Goal: Information Seeking & Learning: Learn about a topic

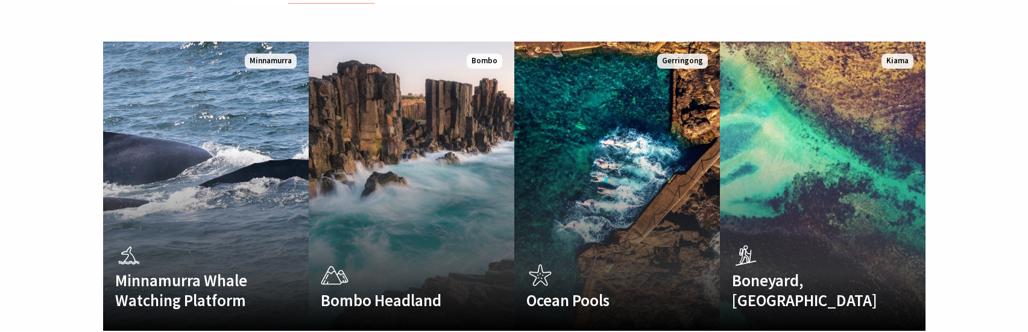
scroll to position [784, 0]
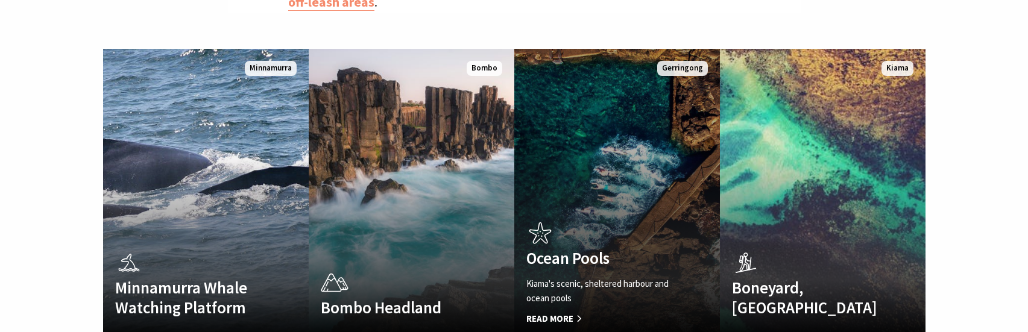
click at [633, 127] on link "Ocean Pools Kiama's scenic, sheltered harbour and ocean pools Read More Gerring…" at bounding box center [617, 193] width 206 height 289
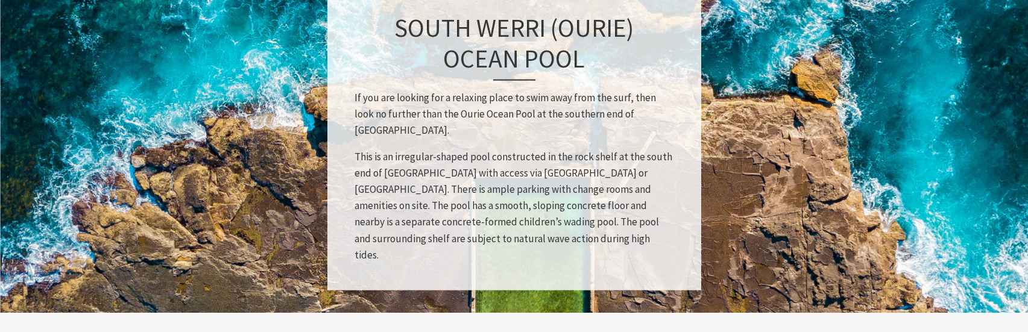
scroll to position [1628, 0]
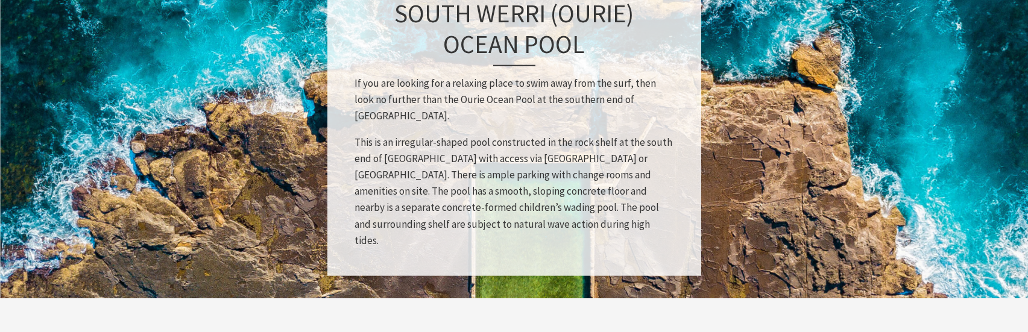
click at [443, 118] on p "If you are looking for a relaxing place to swim away from the surf, then look n…" at bounding box center [515, 99] width 320 height 49
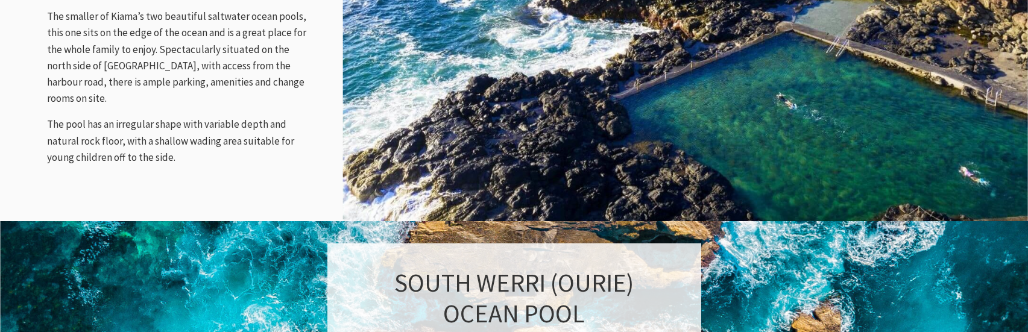
scroll to position [1327, 0]
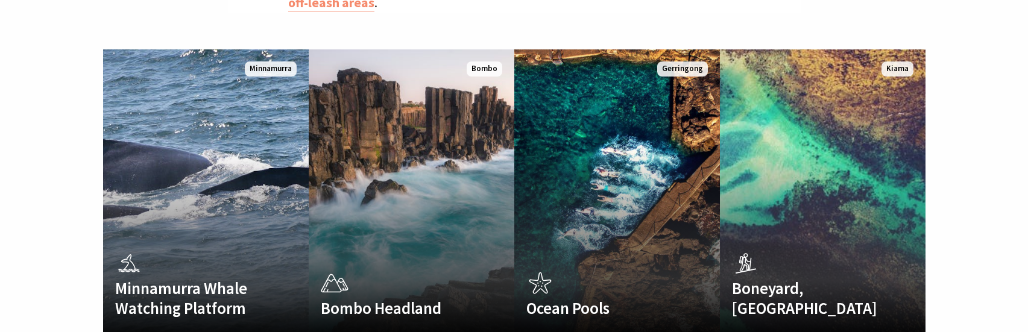
scroll to position [403, 1043]
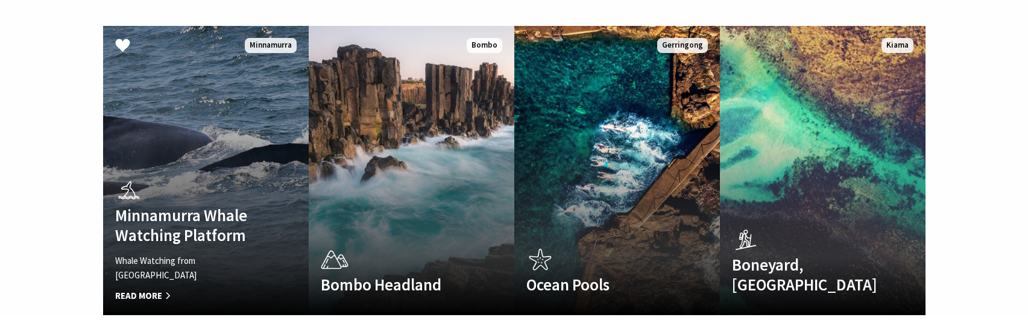
click at [188, 132] on link "Minnamurra Whale Watching Platform Whale Watching from Minnamurra Point Read Mo…" at bounding box center [206, 170] width 206 height 289
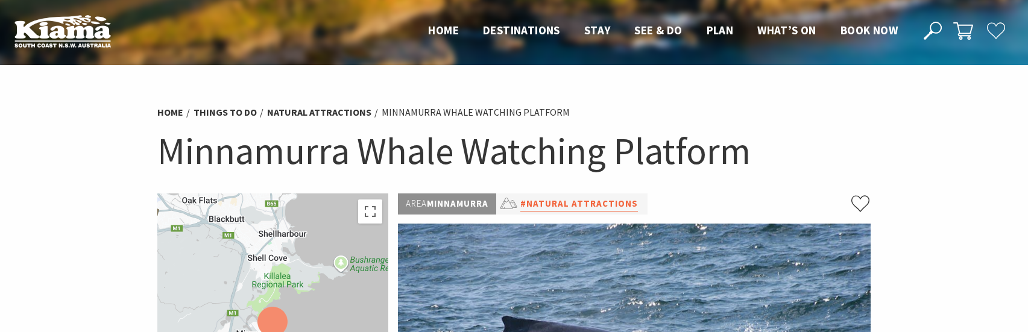
click at [558, 206] on link "#Natural Attractions" at bounding box center [579, 204] width 118 height 15
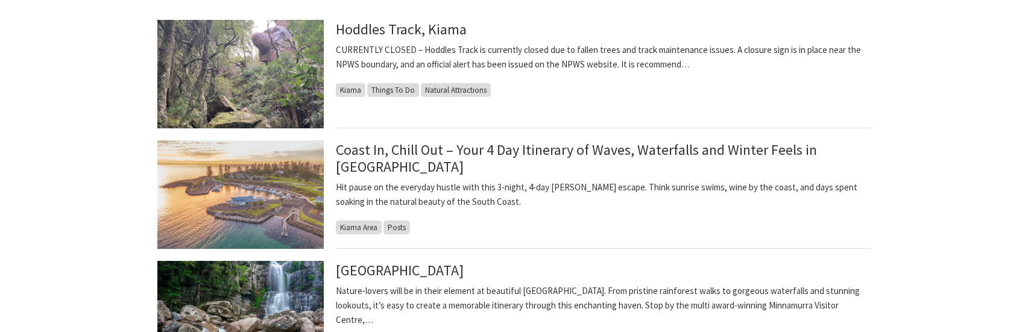
scroll to position [362, 0]
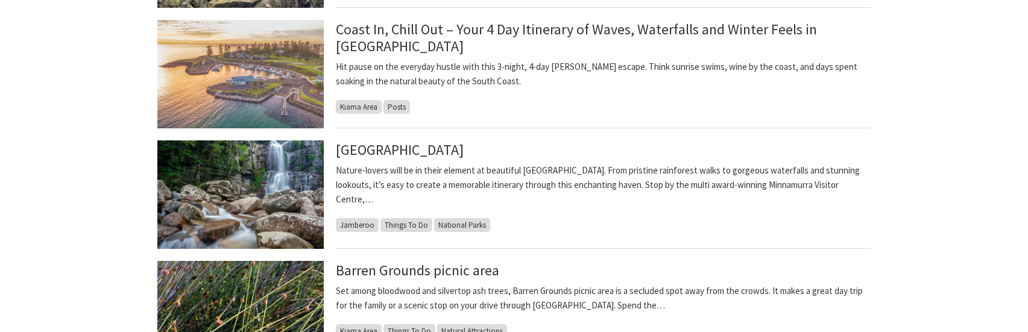
scroll to position [482, 0]
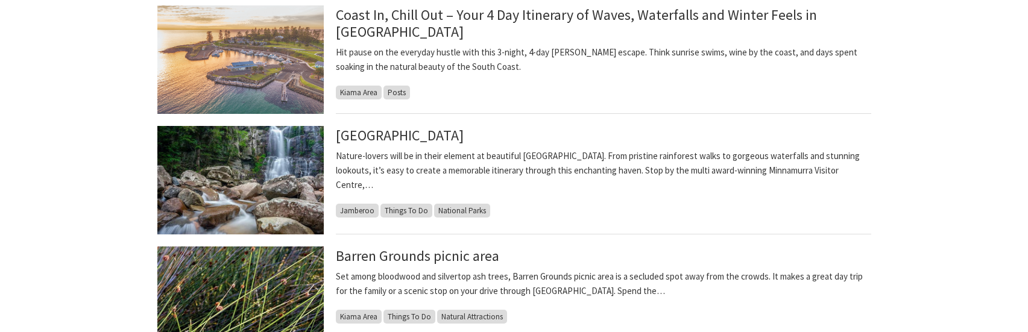
click at [504, 157] on p "Nature-lovers will be in their element at beautiful Budderoo National Park. Fro…" at bounding box center [604, 170] width 536 height 43
click at [601, 159] on p "Nature-lovers will be in their element at beautiful Budderoo National Park. Fro…" at bounding box center [604, 170] width 536 height 43
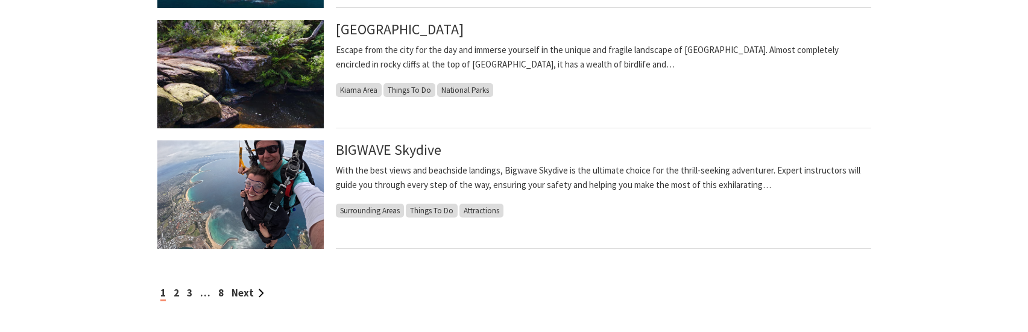
scroll to position [1085, 0]
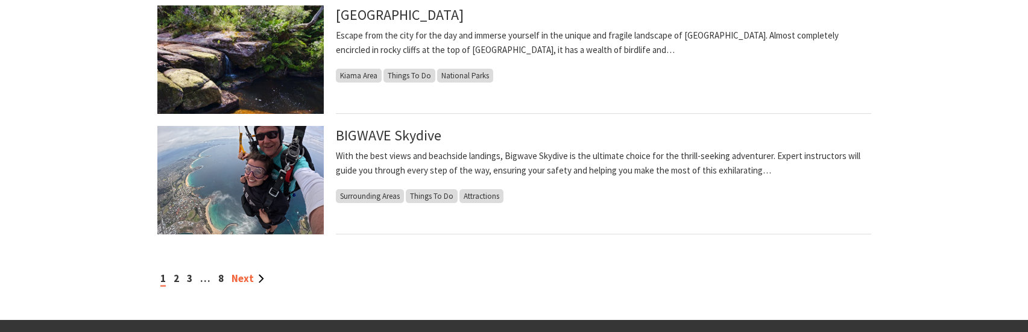
click at [241, 279] on link "Next" at bounding box center [248, 278] width 33 height 13
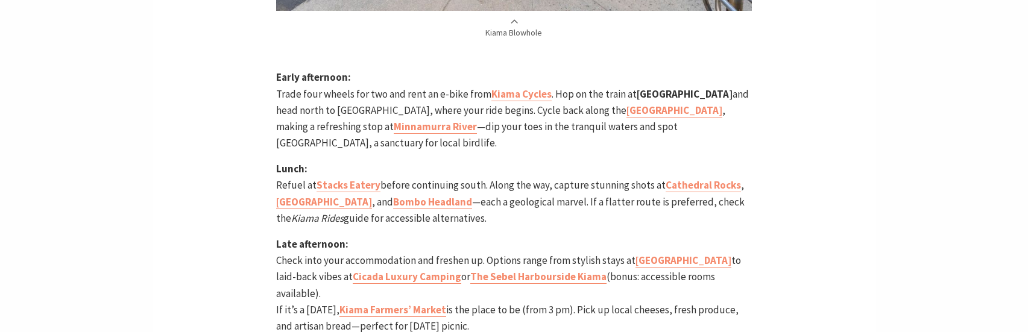
scroll to position [1327, 0]
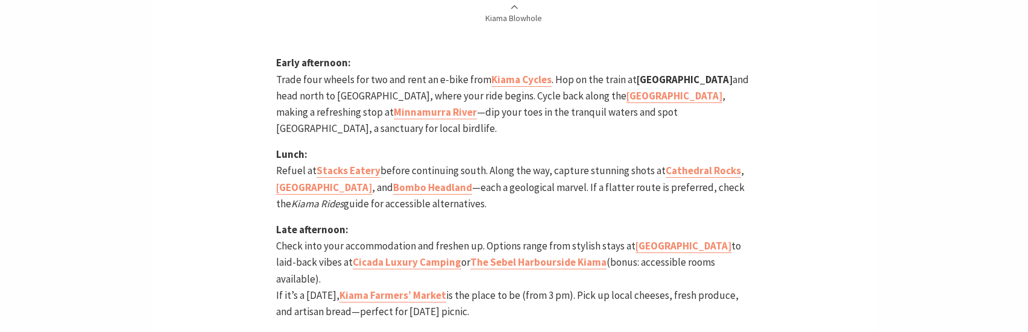
click at [533, 63] on p "Early afternoon: Trade four wheels for two and rent an e-bike from Kiama Cycles…" at bounding box center [514, 96] width 476 height 82
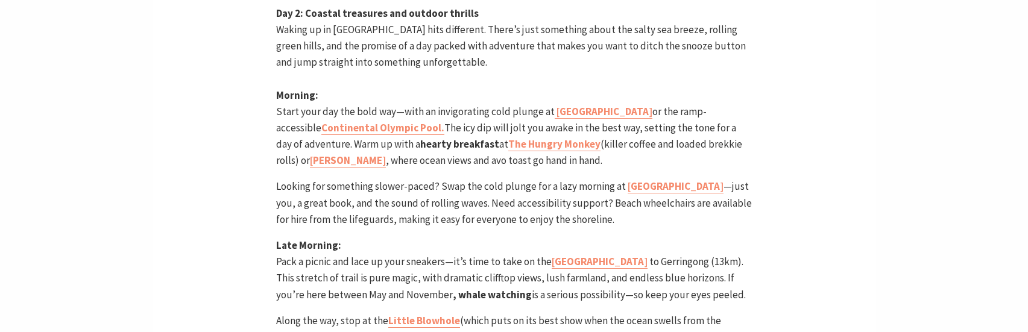
scroll to position [2171, 0]
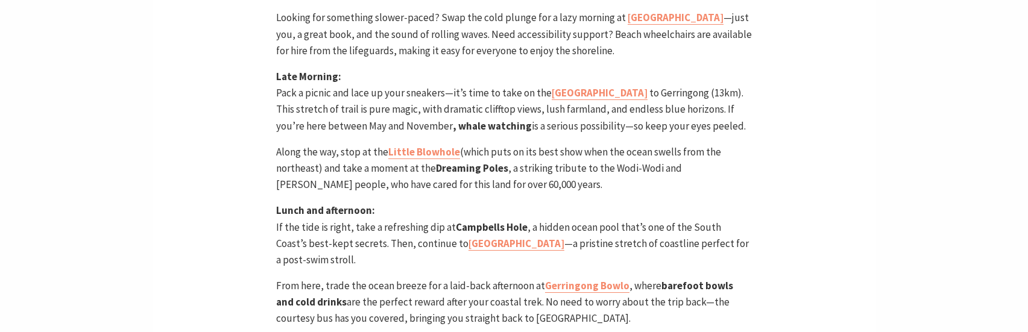
scroll to position [2292, 0]
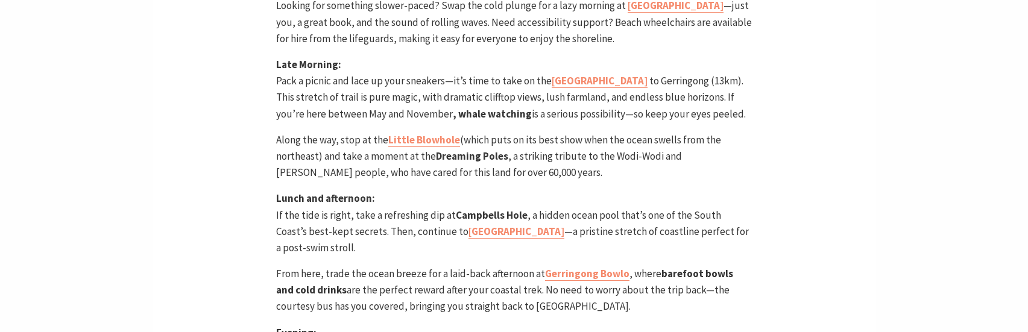
click at [329, 62] on p "Late Morning: Pack a picnic and lace up your sneakers—it’s time to take on the …" at bounding box center [514, 90] width 476 height 66
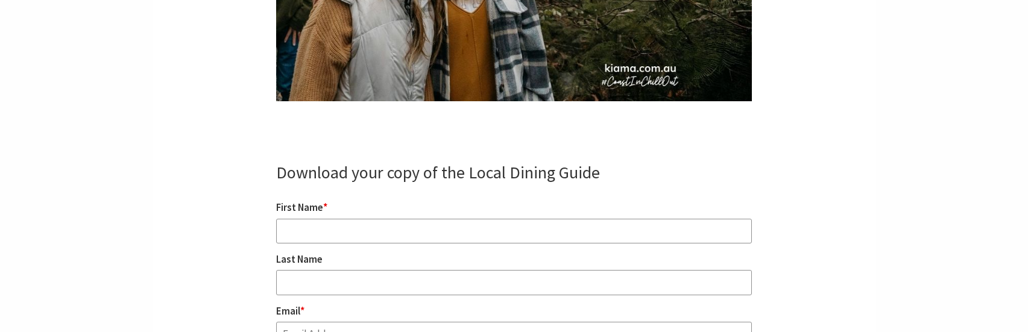
scroll to position [5729, 0]
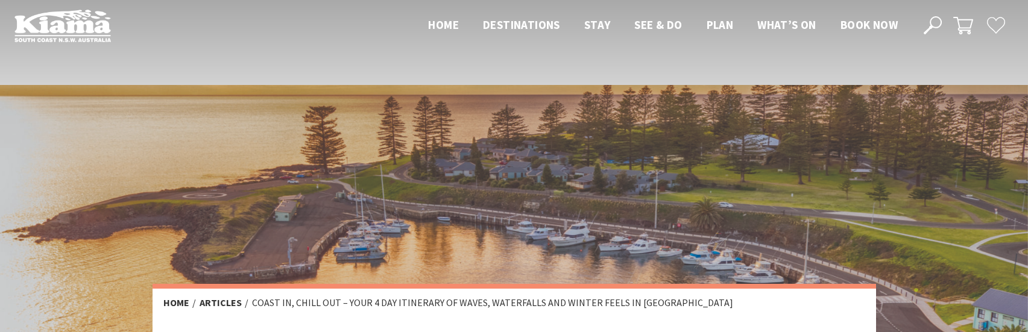
scroll to position [0, 0]
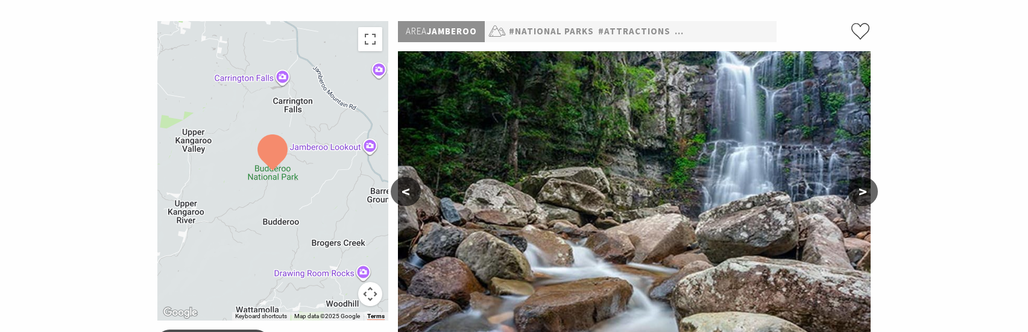
scroll to position [181, 0]
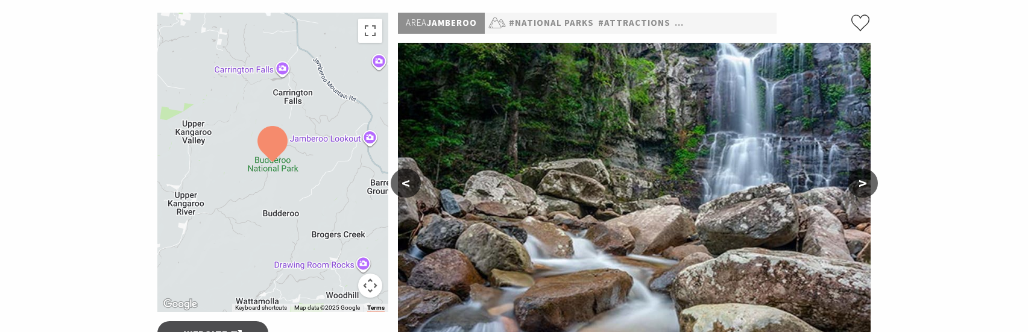
click at [865, 183] on button ">" at bounding box center [863, 183] width 30 height 29
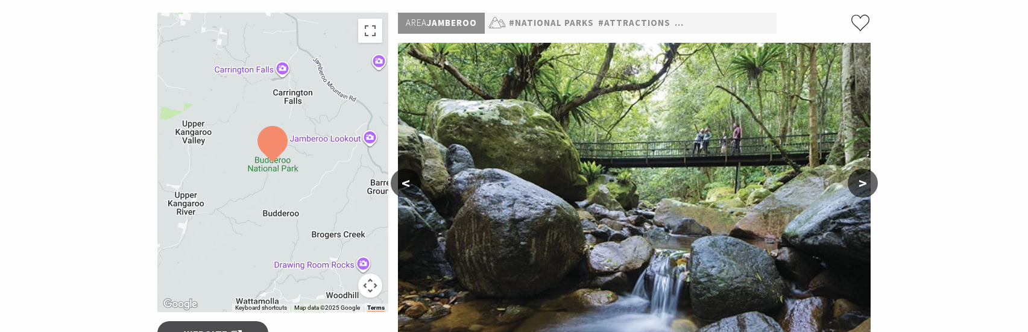
click at [865, 183] on button ">" at bounding box center [863, 183] width 30 height 29
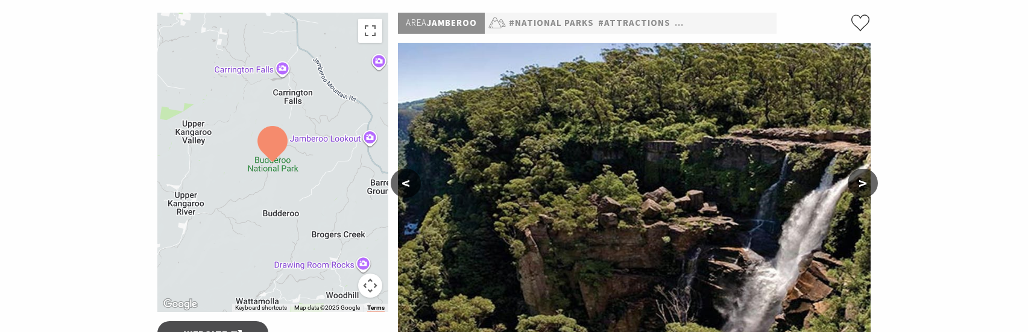
click at [865, 183] on button ">" at bounding box center [863, 183] width 30 height 29
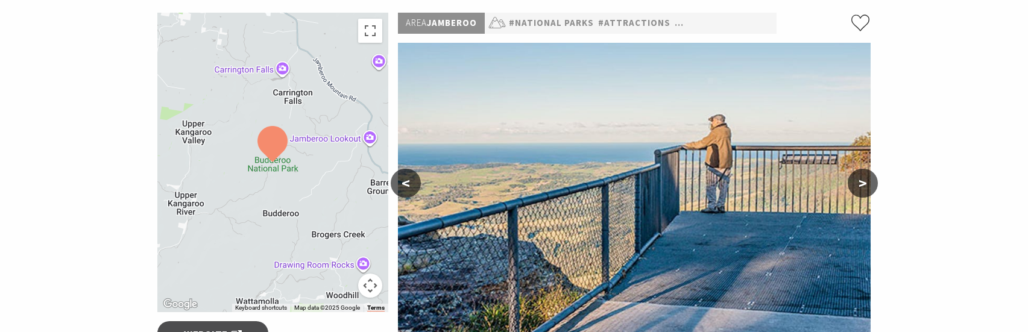
click at [865, 183] on button ">" at bounding box center [863, 183] width 30 height 29
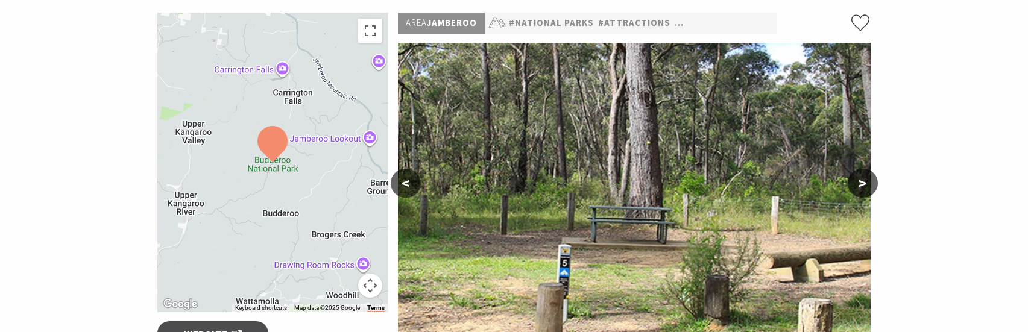
click at [865, 183] on button ">" at bounding box center [863, 183] width 30 height 29
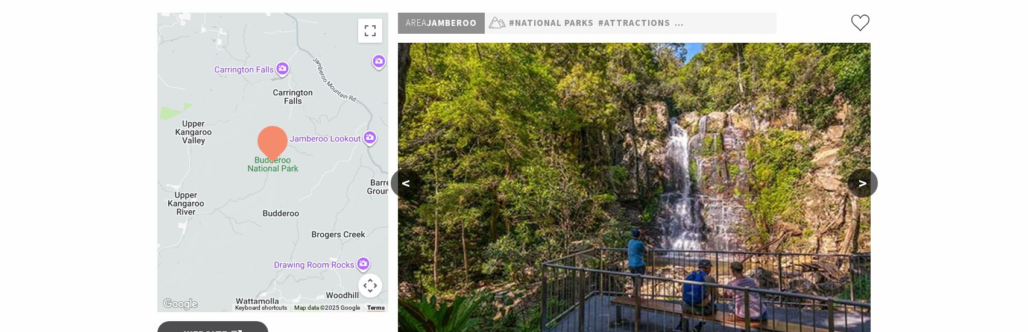
click at [859, 185] on button ">" at bounding box center [863, 183] width 30 height 29
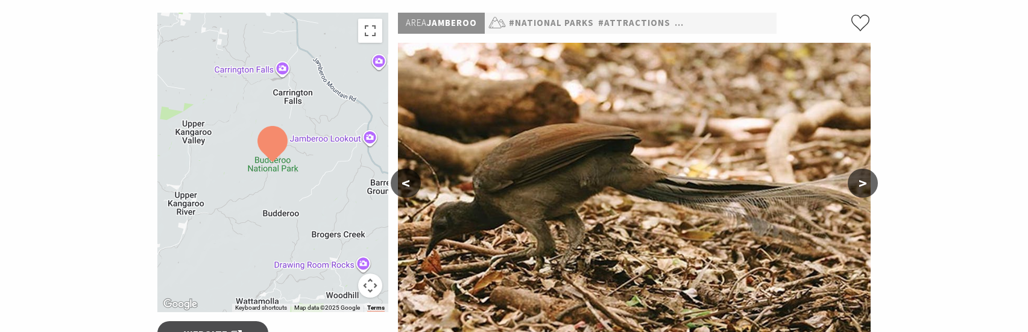
click at [859, 185] on button ">" at bounding box center [863, 183] width 30 height 29
click at [861, 185] on button ">" at bounding box center [863, 183] width 30 height 29
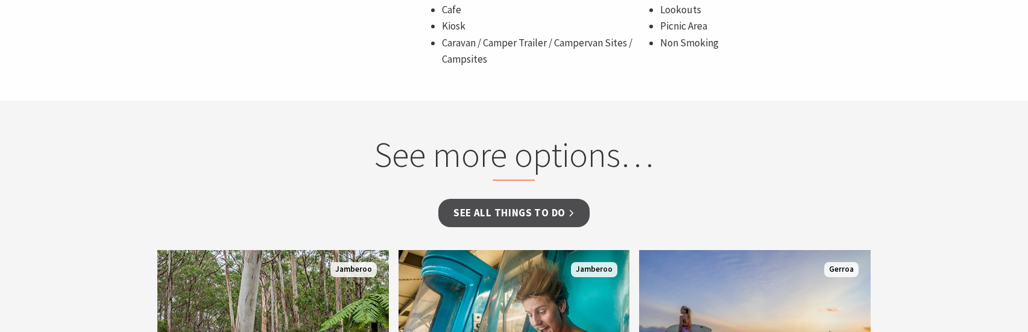
scroll to position [905, 0]
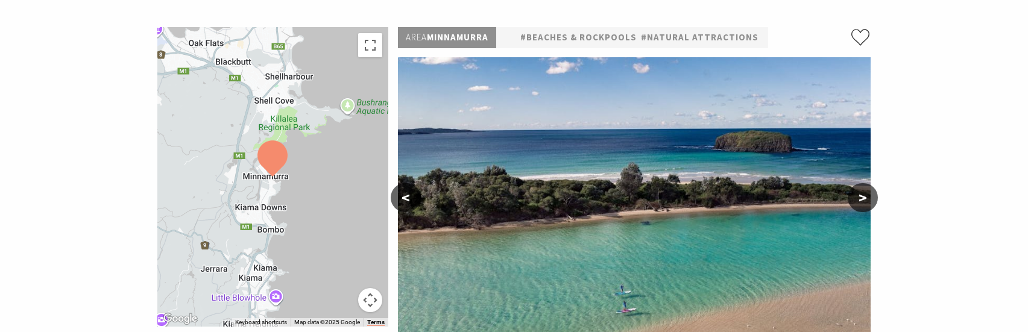
scroll to position [181, 0]
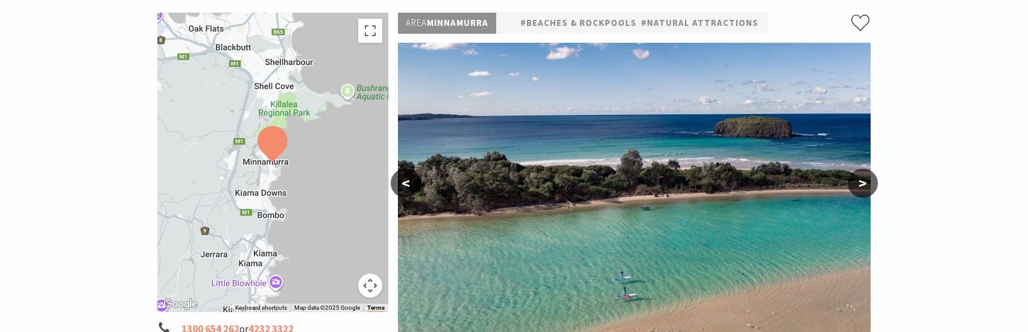
click at [870, 186] on button ">" at bounding box center [863, 183] width 30 height 29
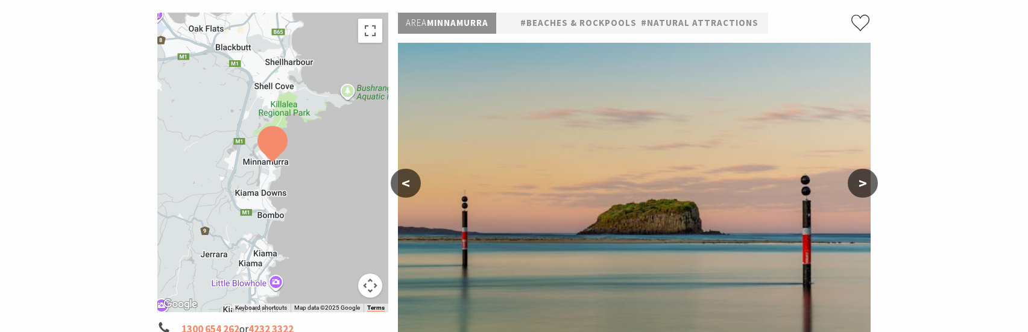
click at [870, 186] on button ">" at bounding box center [863, 183] width 30 height 29
click at [865, 183] on button ">" at bounding box center [863, 183] width 30 height 29
click at [857, 184] on button ">" at bounding box center [863, 183] width 30 height 29
click at [864, 181] on button ">" at bounding box center [863, 183] width 30 height 29
click at [862, 183] on button ">" at bounding box center [863, 183] width 30 height 29
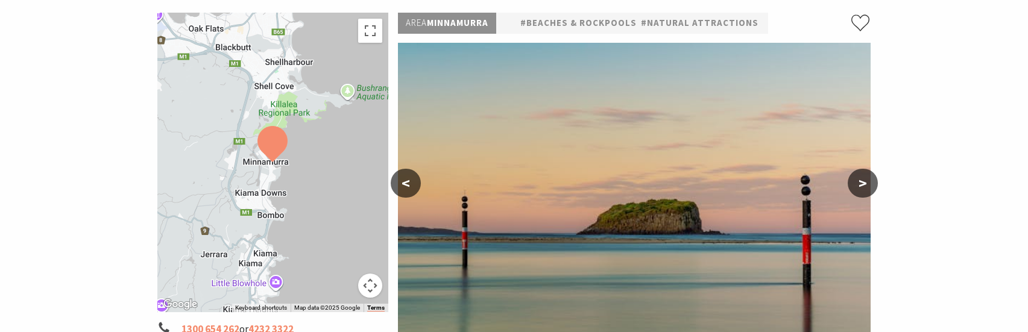
click at [862, 183] on button ">" at bounding box center [863, 183] width 30 height 29
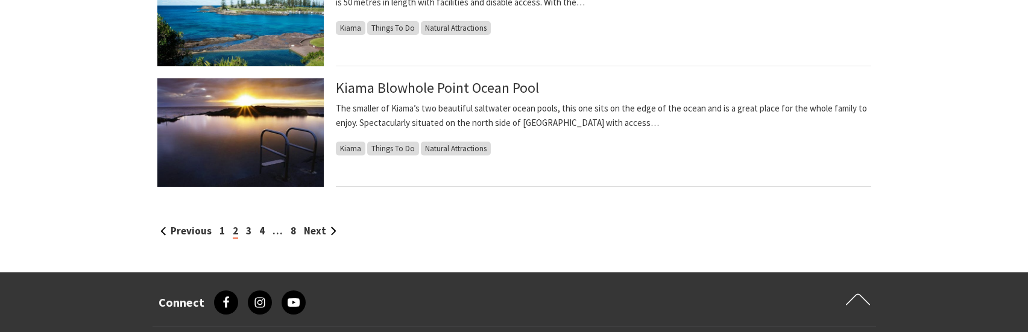
scroll to position [1146, 0]
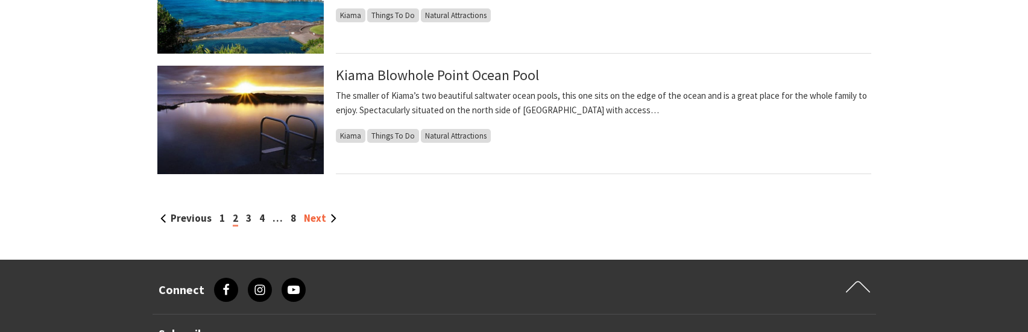
click at [316, 219] on link "Next" at bounding box center [320, 218] width 33 height 13
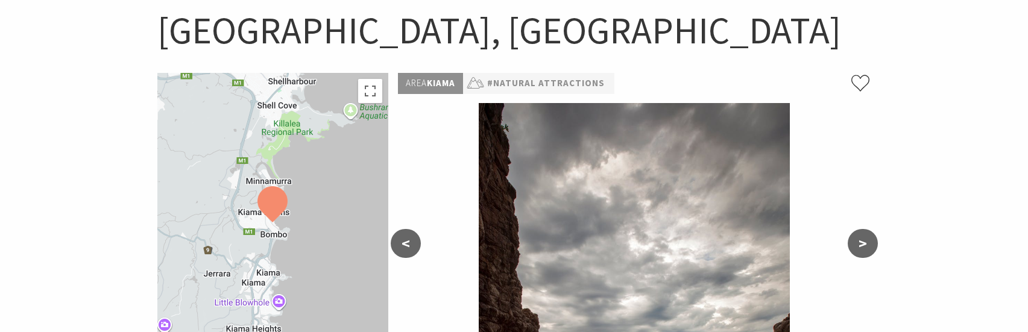
scroll to position [181, 0]
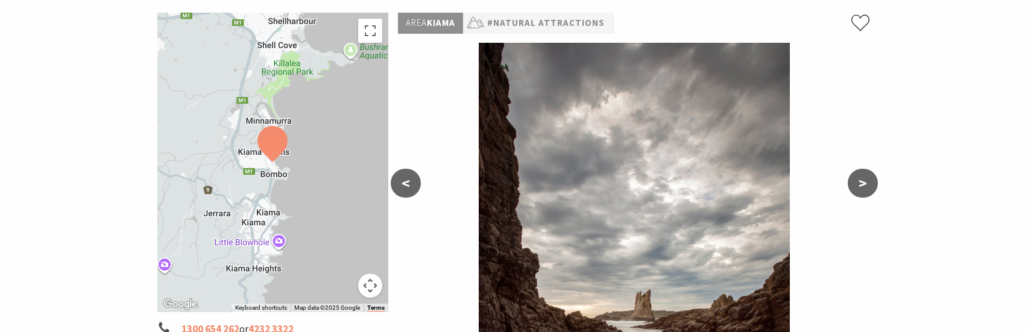
click at [870, 185] on button ">" at bounding box center [863, 183] width 30 height 29
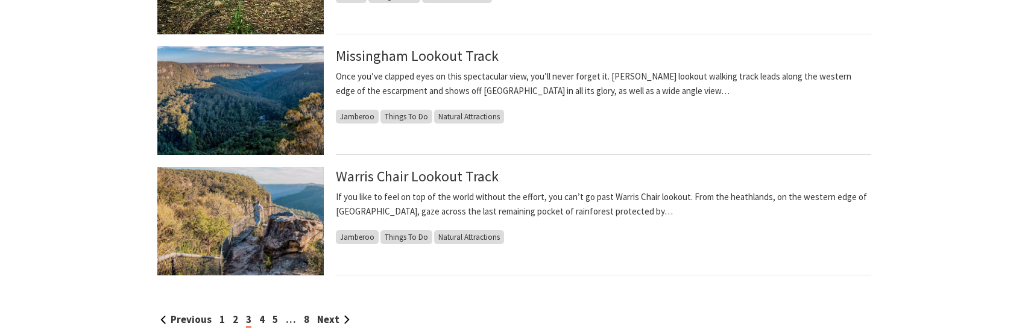
scroll to position [1085, 0]
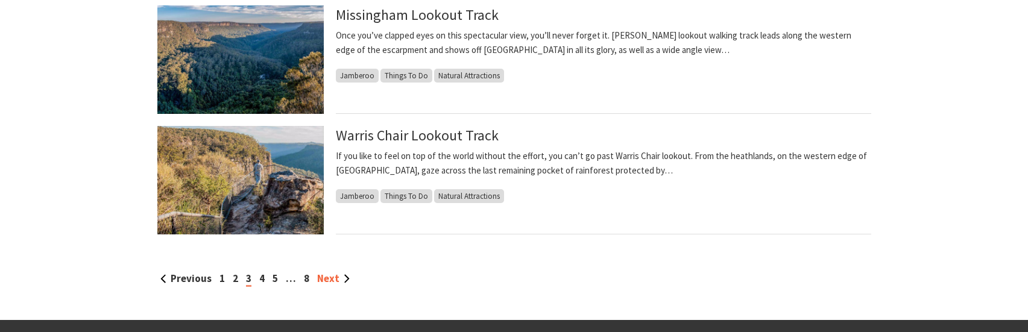
click at [327, 277] on link "Next" at bounding box center [333, 278] width 33 height 13
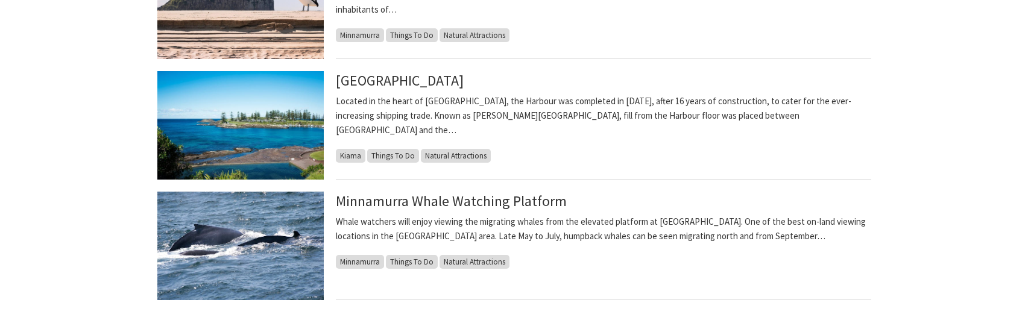
scroll to position [1085, 0]
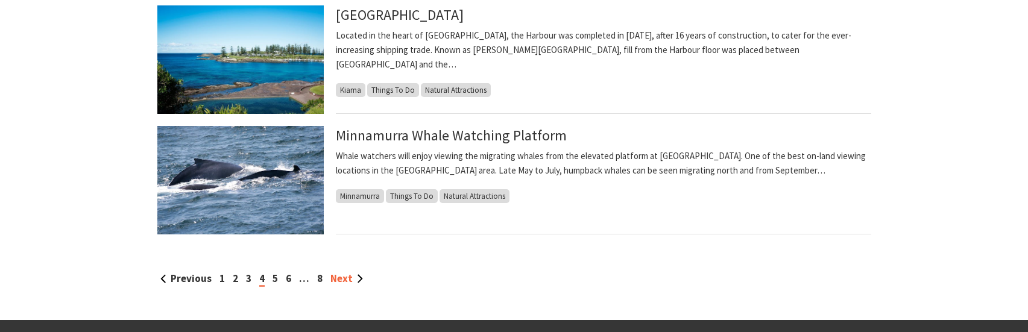
click at [340, 274] on link "Next" at bounding box center [346, 278] width 33 height 13
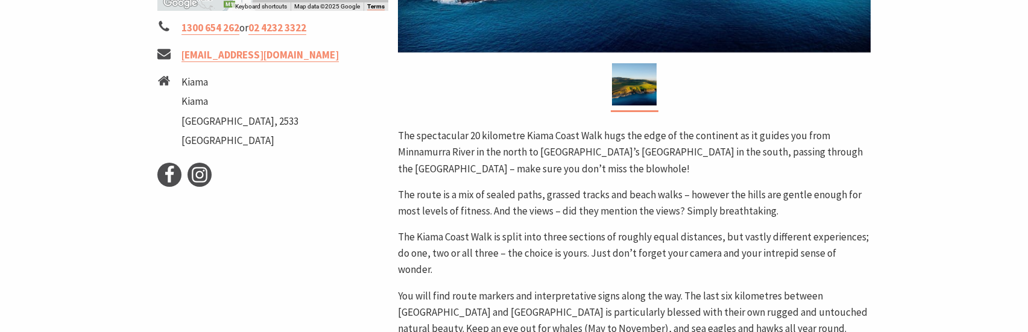
scroll to position [241, 0]
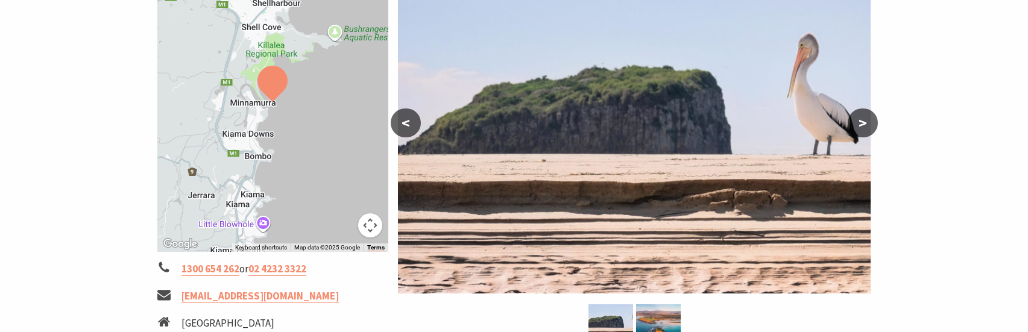
scroll to position [181, 0]
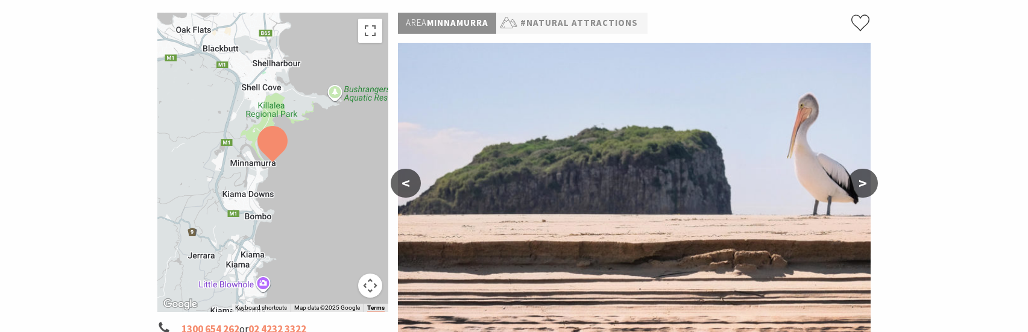
click at [637, 160] on img at bounding box center [634, 198] width 473 height 311
click at [861, 181] on button ">" at bounding box center [863, 183] width 30 height 29
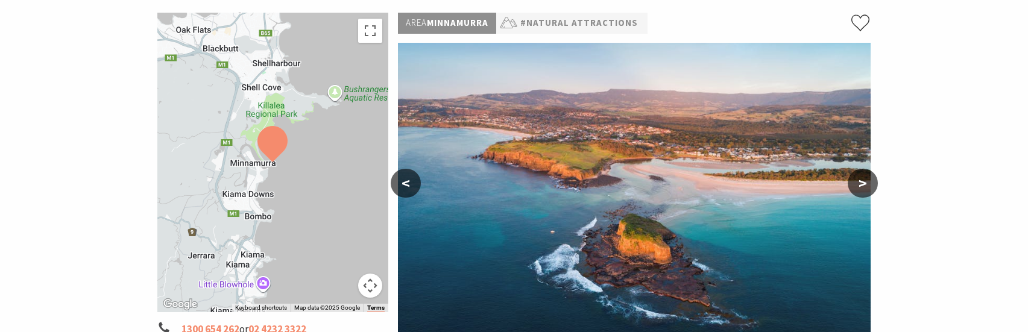
click at [861, 181] on button ">" at bounding box center [863, 183] width 30 height 29
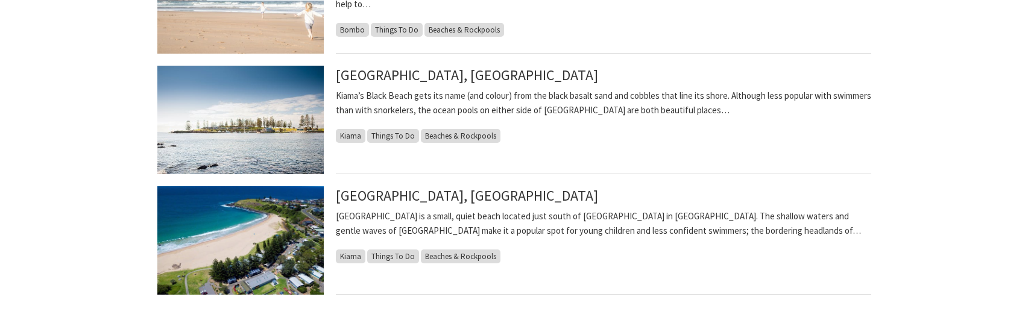
scroll to position [1085, 0]
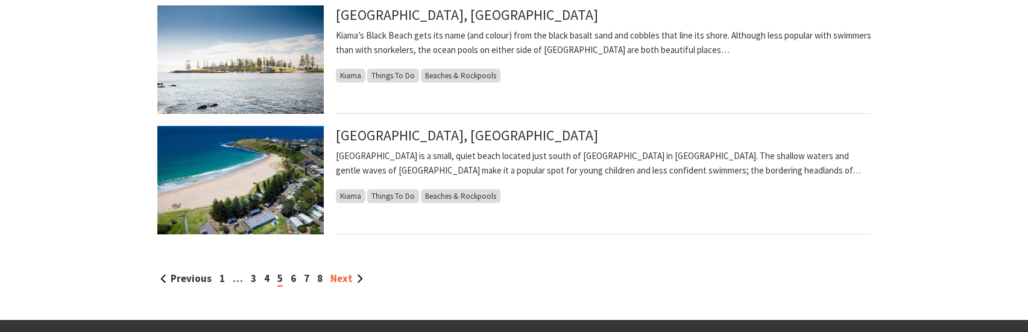
click at [346, 280] on link "Next" at bounding box center [346, 278] width 33 height 13
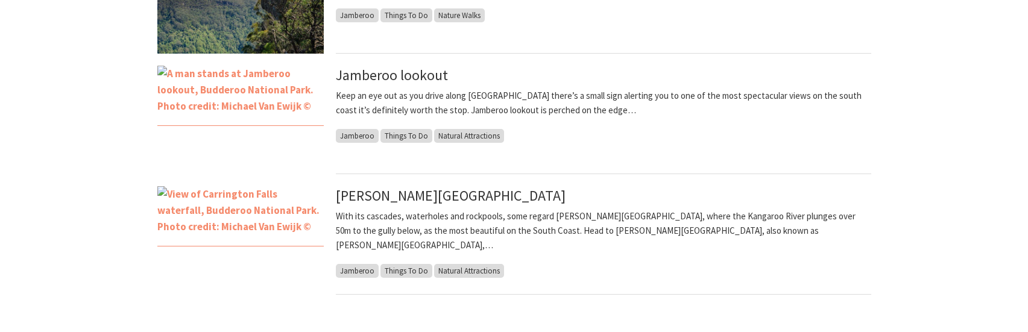
scroll to position [1085, 0]
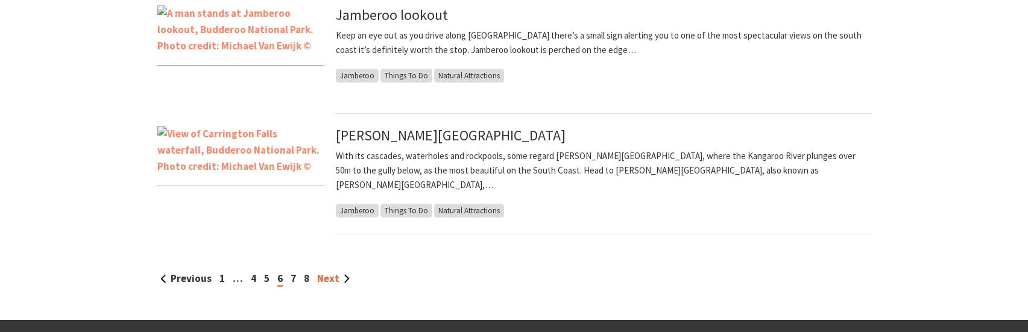
click at [333, 280] on link "Next" at bounding box center [333, 278] width 33 height 13
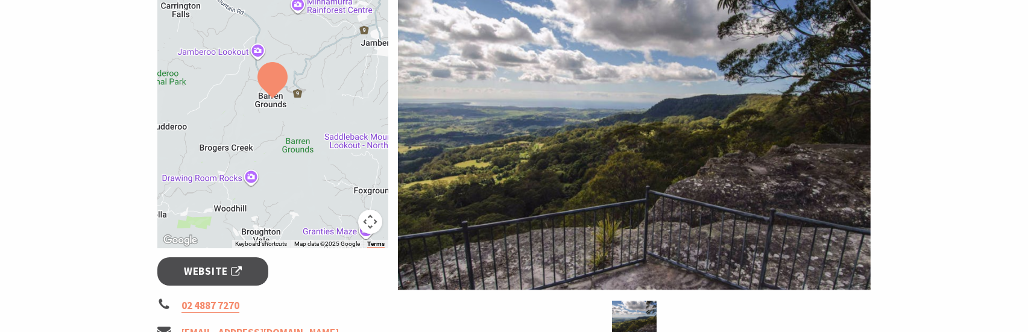
scroll to position [302, 0]
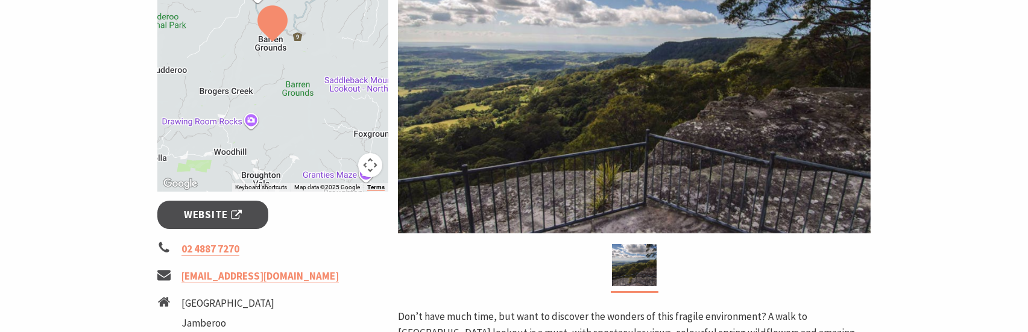
click at [608, 167] on img at bounding box center [634, 77] width 473 height 311
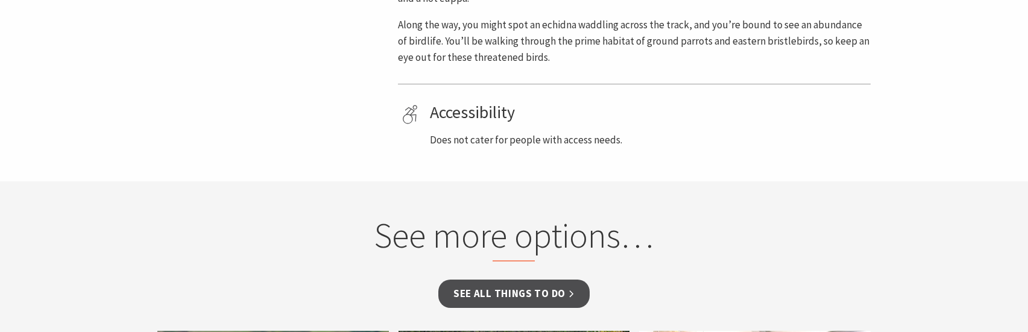
scroll to position [784, 0]
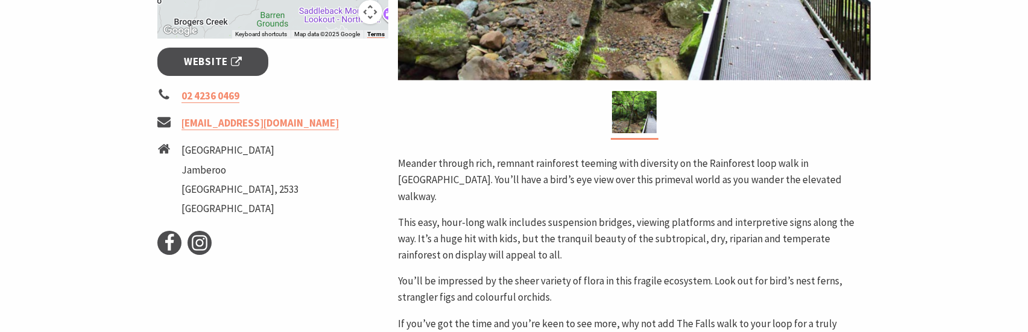
scroll to position [543, 0]
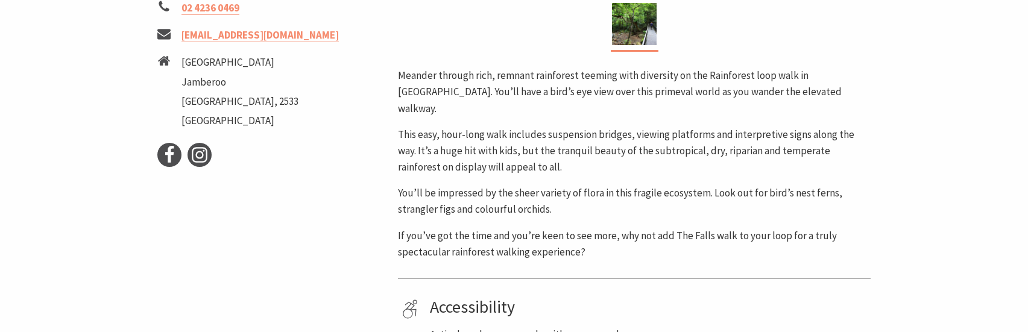
click at [777, 117] on p "Meander through rich, remnant rainforest teeming with diversity on the Rainfore…" at bounding box center [634, 92] width 473 height 49
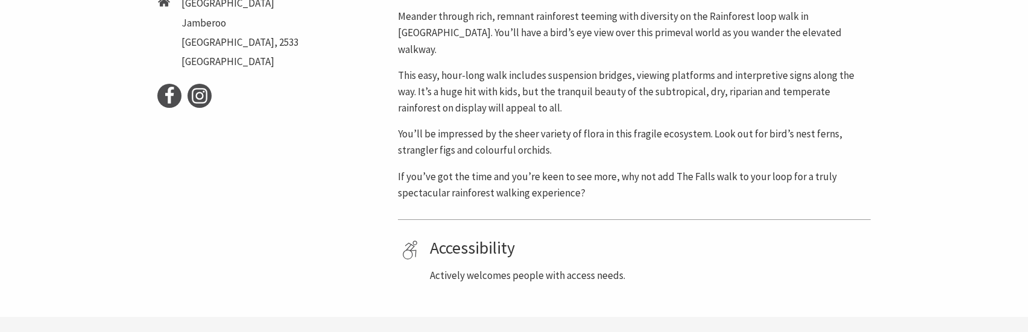
scroll to position [603, 0]
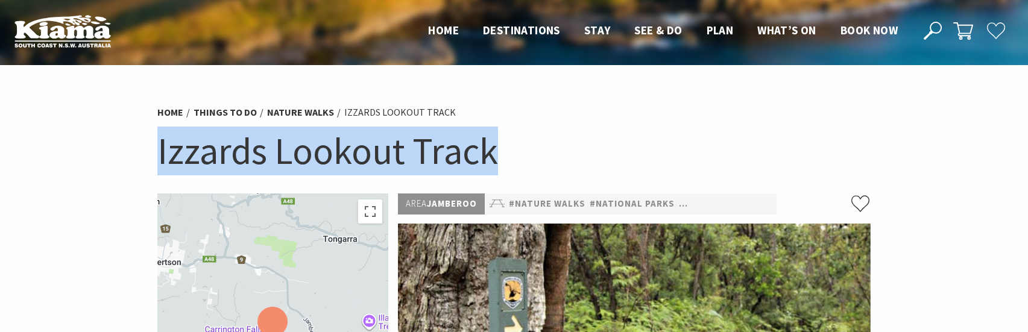
drag, startPoint x: 160, startPoint y: 151, endPoint x: 495, endPoint y: 150, distance: 334.7
click at [495, 150] on h1 "Izzards Lookout Track" at bounding box center [514, 151] width 714 height 49
copy h1 "Izzards Lookout Track"
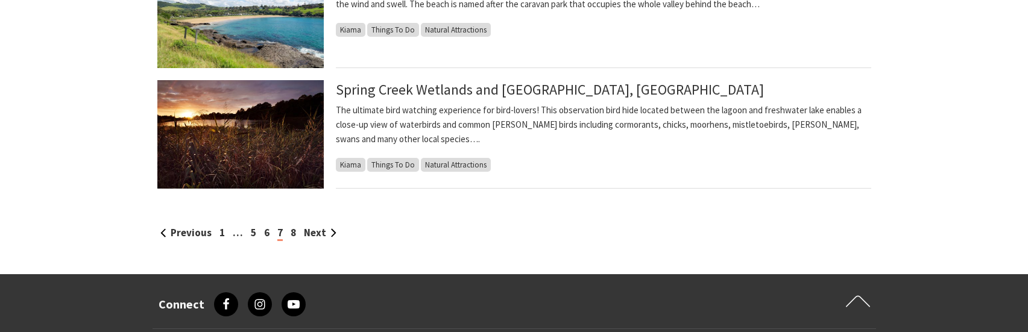
scroll to position [1146, 0]
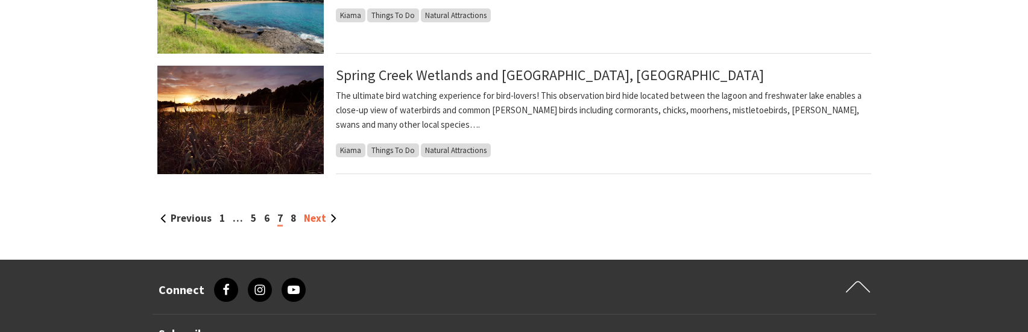
click at [308, 215] on link "Next" at bounding box center [320, 218] width 33 height 13
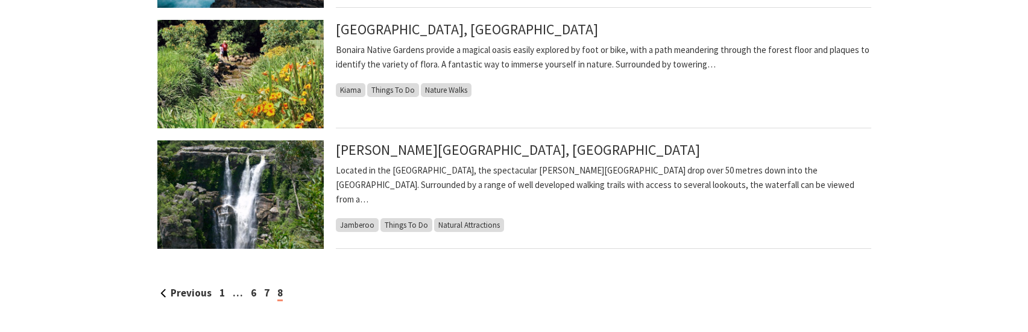
scroll to position [603, 0]
